Goal: Task Accomplishment & Management: Manage account settings

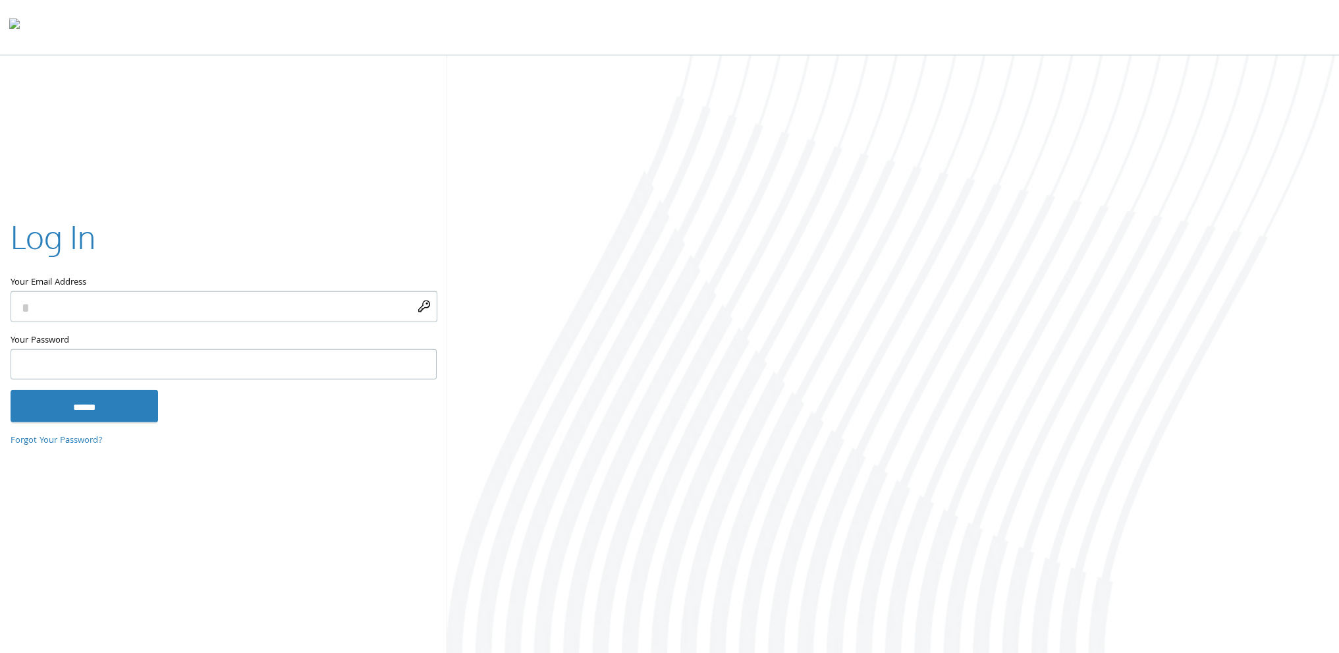
click at [427, 309] on input "Your Email Address" at bounding box center [224, 306] width 427 height 31
type input "**********"
click at [90, 402] on input "******" at bounding box center [85, 406] width 148 height 32
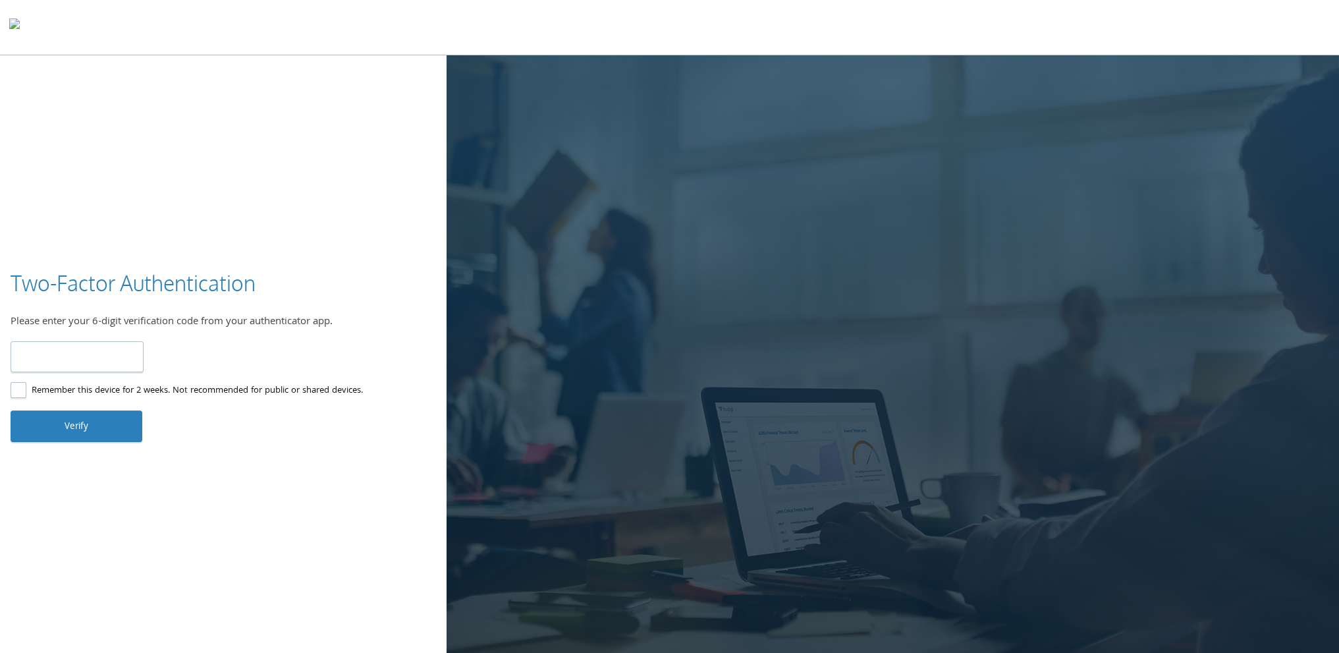
type input "******"
